Goal: Communication & Community: Answer question/provide support

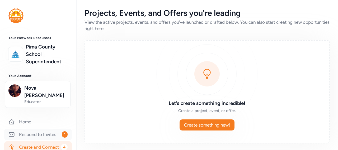
click at [51, 129] on link "Respond to Invites 1" at bounding box center [38, 135] width 68 height 12
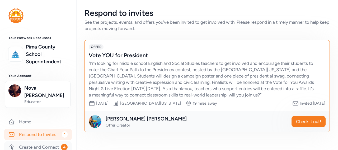
click at [32, 142] on link "Create and Connect 4" at bounding box center [38, 148] width 68 height 12
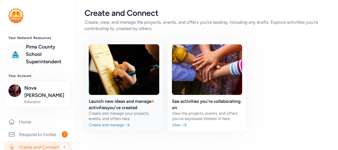
click at [107, 107] on link at bounding box center [124, 86] width 79 height 92
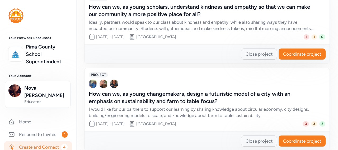
scroll to position [211, 0]
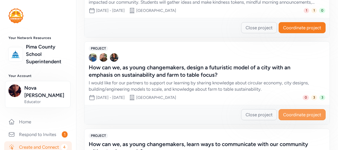
click at [293, 115] on span "Coordinate project" at bounding box center [302, 115] width 38 height 6
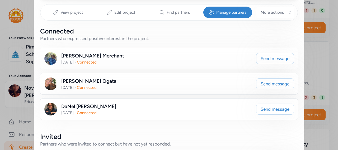
scroll to position [106, 0]
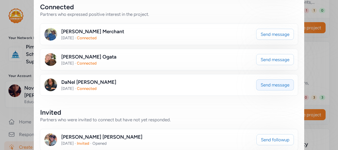
click at [264, 88] on span "Send message" at bounding box center [275, 85] width 29 height 6
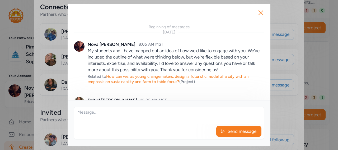
scroll to position [269, 0]
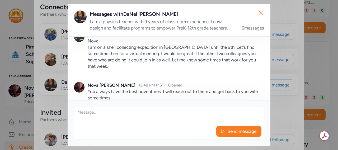
click at [127, 114] on textarea at bounding box center [169, 115] width 190 height 17
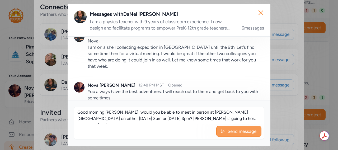
type textarea "Good morning [PERSON_NAME], would you be able to meet in person at [PERSON_NAME…"
click at [227, 133] on span "Send message" at bounding box center [242, 131] width 30 height 6
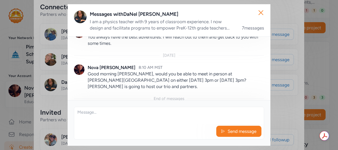
scroll to position [329, 0]
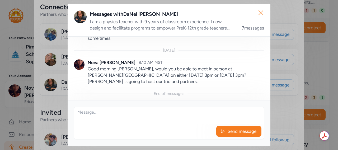
click at [261, 13] on icon "button" at bounding box center [261, 13] width 4 height 4
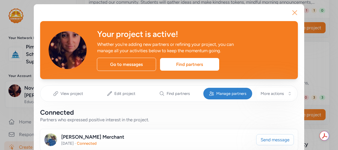
click at [291, 12] on icon "button" at bounding box center [294, 12] width 8 height 8
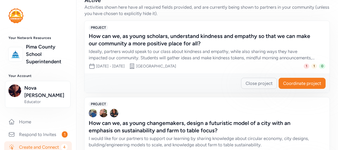
scroll to position [129, 0]
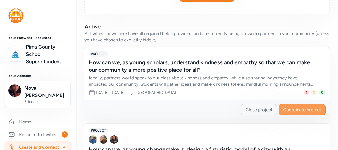
click at [288, 112] on span "Coordinate project" at bounding box center [302, 110] width 38 height 6
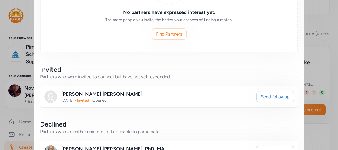
scroll to position [203, 0]
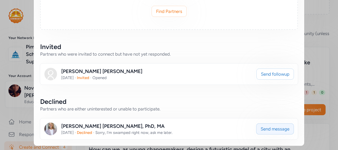
click at [271, 130] on span "Send message" at bounding box center [275, 129] width 29 height 6
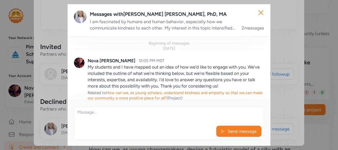
scroll to position [53, 0]
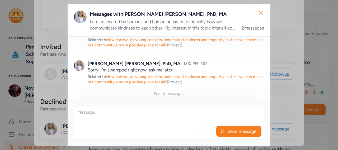
click at [180, 116] on textarea at bounding box center [169, 115] width 190 height 17
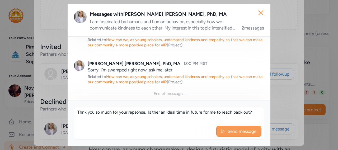
type textarea "Thnk you so much for your repsonse. Is ther an ideal time in future for me to r…"
click at [229, 132] on span "Send message" at bounding box center [242, 131] width 30 height 6
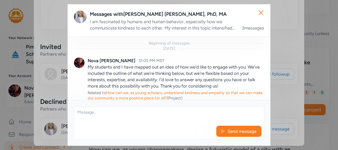
scroll to position [90, 0]
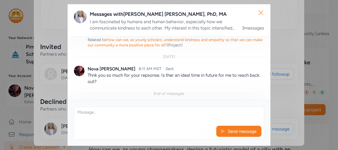
click at [259, 14] on icon "button" at bounding box center [261, 12] width 8 height 8
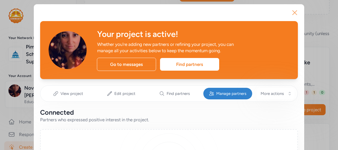
click at [294, 13] on icon "button" at bounding box center [295, 13] width 4 height 4
